Goal: Check status: Check status

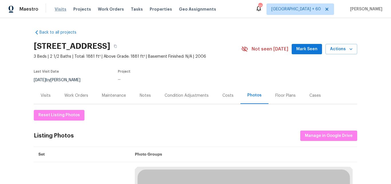
click at [60, 8] on span "Visits" at bounding box center [61, 9] width 12 height 6
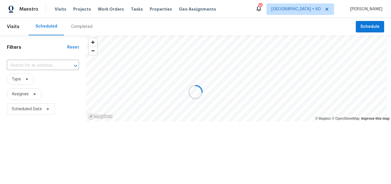
click at [73, 26] on div "Completed" at bounding box center [81, 27] width 21 height 6
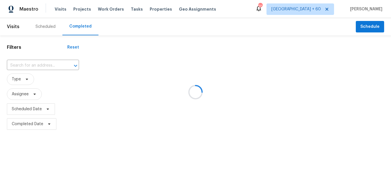
click at [31, 67] on div at bounding box center [195, 92] width 391 height 184
click at [24, 65] on div at bounding box center [195, 92] width 391 height 184
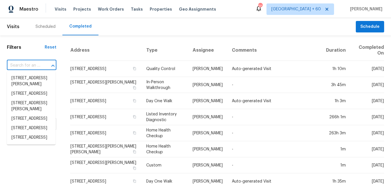
click at [18, 65] on input "text" at bounding box center [24, 65] width 34 height 9
paste input "[STREET_ADDRESS]"
type input "[STREET_ADDRESS]"
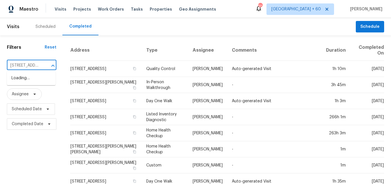
scroll to position [0, 48]
click at [28, 82] on li "[STREET_ADDRESS]" at bounding box center [31, 77] width 49 height 9
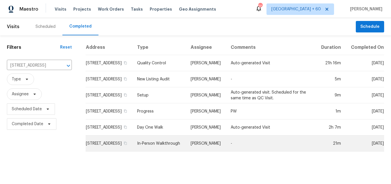
click at [217, 143] on td "[PERSON_NAME]" at bounding box center [206, 143] width 40 height 16
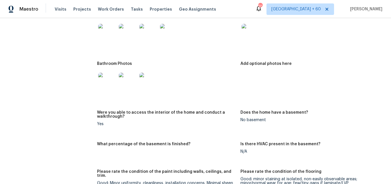
scroll to position [688, 0]
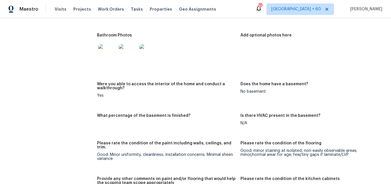
click at [107, 51] on img at bounding box center [107, 53] width 18 height 18
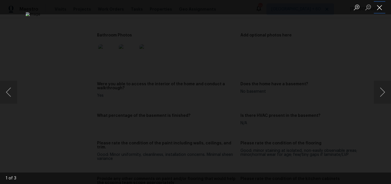
click at [382, 7] on button "Close lightbox" at bounding box center [379, 7] width 11 height 10
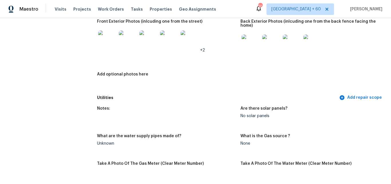
scroll to position [201, 0]
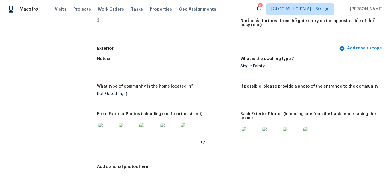
click at [105, 134] on img at bounding box center [107, 132] width 18 height 18
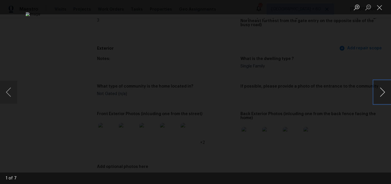
click at [389, 94] on button "Next image" at bounding box center [382, 92] width 17 height 23
drag, startPoint x: 378, startPoint y: 93, endPoint x: 378, endPoint y: 102, distance: 9.5
click at [378, 102] on button "Next image" at bounding box center [382, 92] width 17 height 23
click at [375, 90] on button "Next image" at bounding box center [382, 92] width 17 height 23
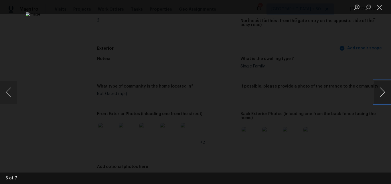
click at [375, 90] on button "Next image" at bounding box center [382, 92] width 17 height 23
click at [382, 11] on button "Close lightbox" at bounding box center [379, 7] width 11 height 10
